Goal: Task Accomplishment & Management: Manage account settings

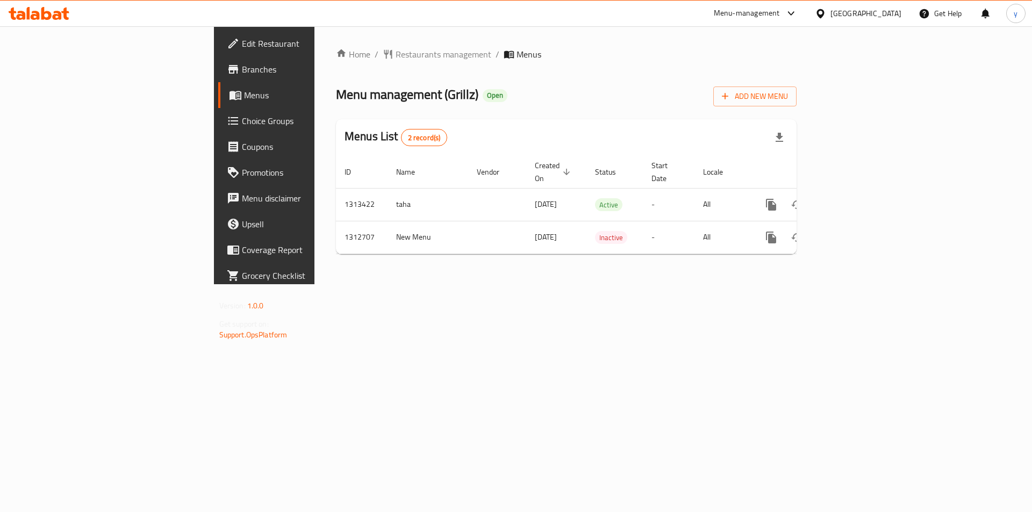
click at [242, 123] on span "Choice Groups" at bounding box center [310, 120] width 136 height 13
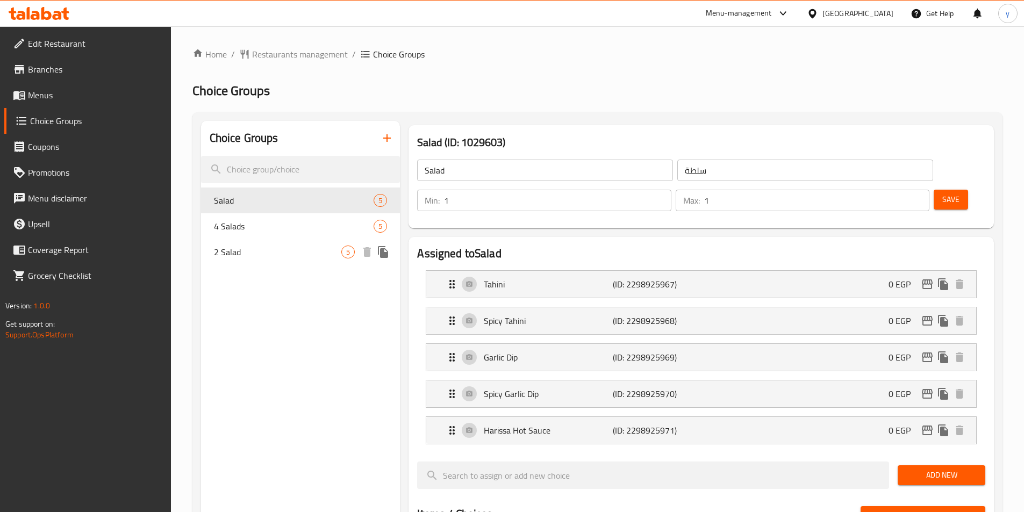
click at [241, 249] on span "2 Salad" at bounding box center [278, 252] width 128 height 13
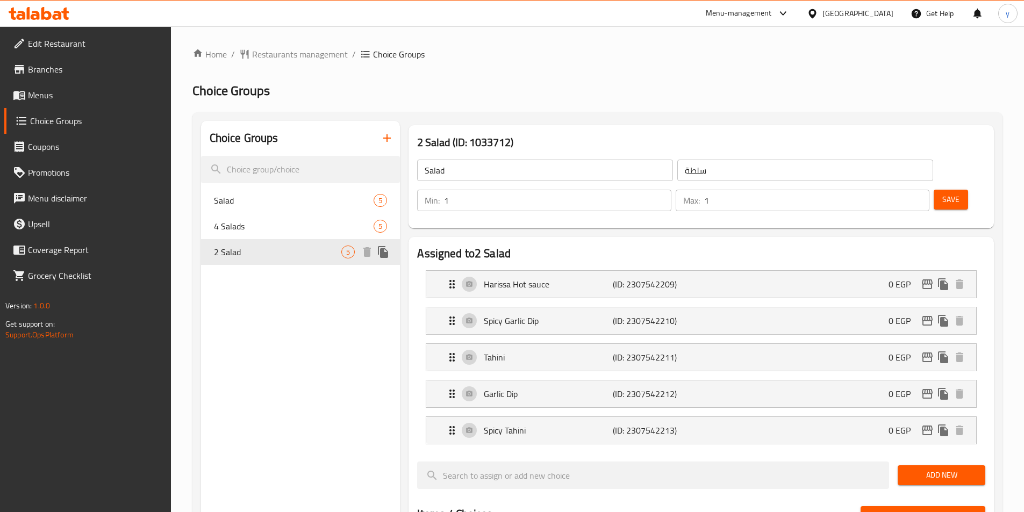
type input "2 Salad"
type input "2 سلطة"
type input "2"
click at [264, 55] on span "Restaurants management" at bounding box center [300, 54] width 96 height 13
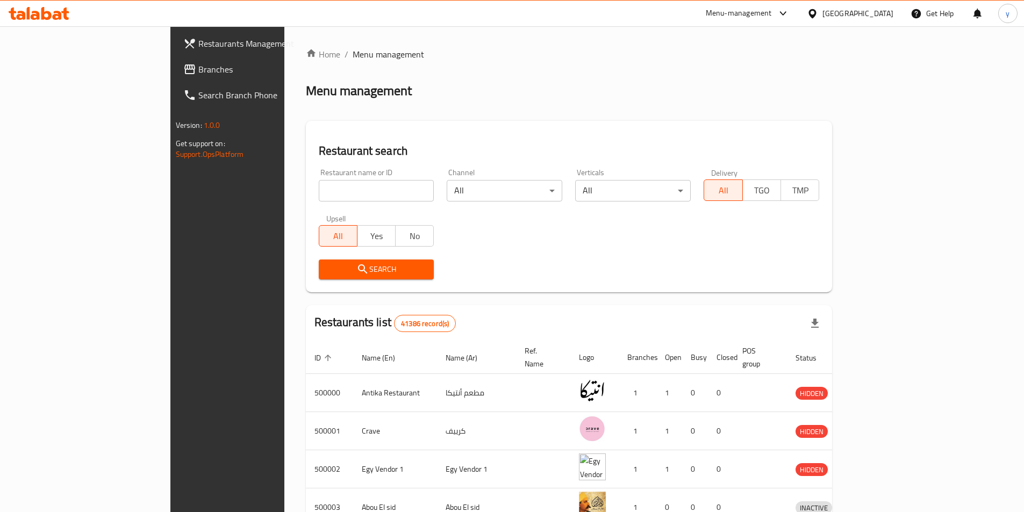
click at [198, 74] on span "Branches" at bounding box center [265, 69] width 134 height 13
